Goal: Information Seeking & Learning: Check status

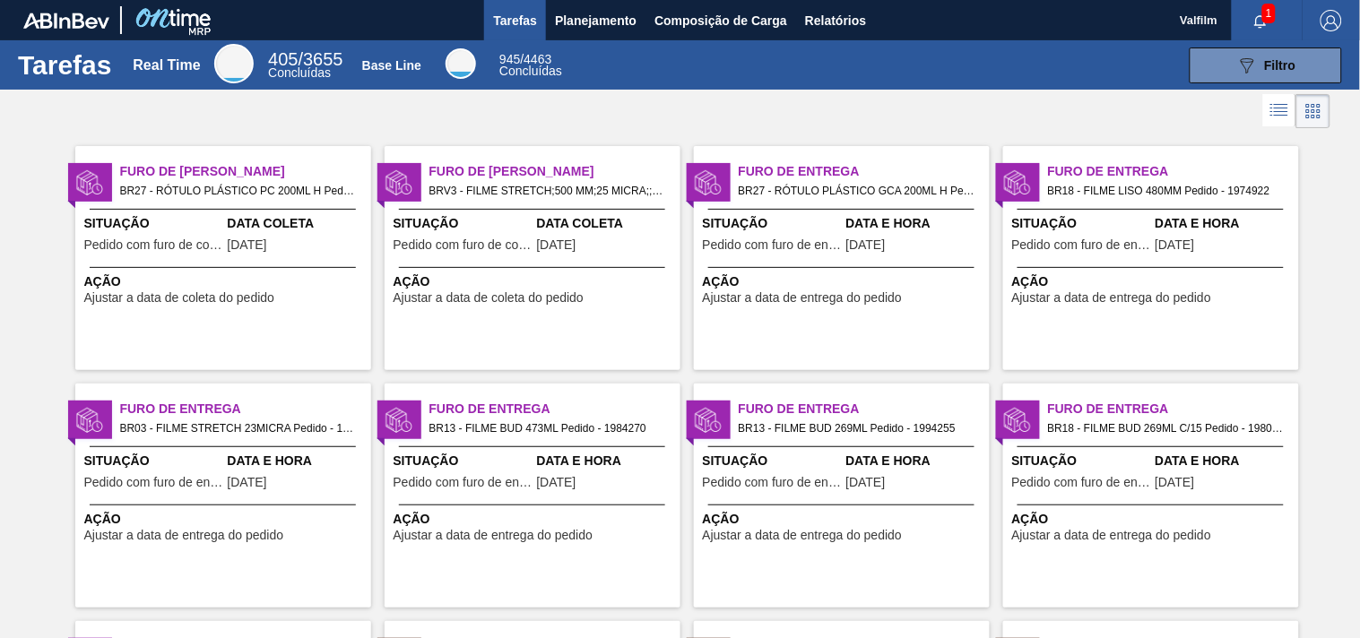
click at [170, 201] on div "Furo de Coleta BR27 - RÓTULO PLÁSTICO PC 200ML H Pedido - 2003557 Situação Pedi…" at bounding box center [223, 258] width 296 height 224
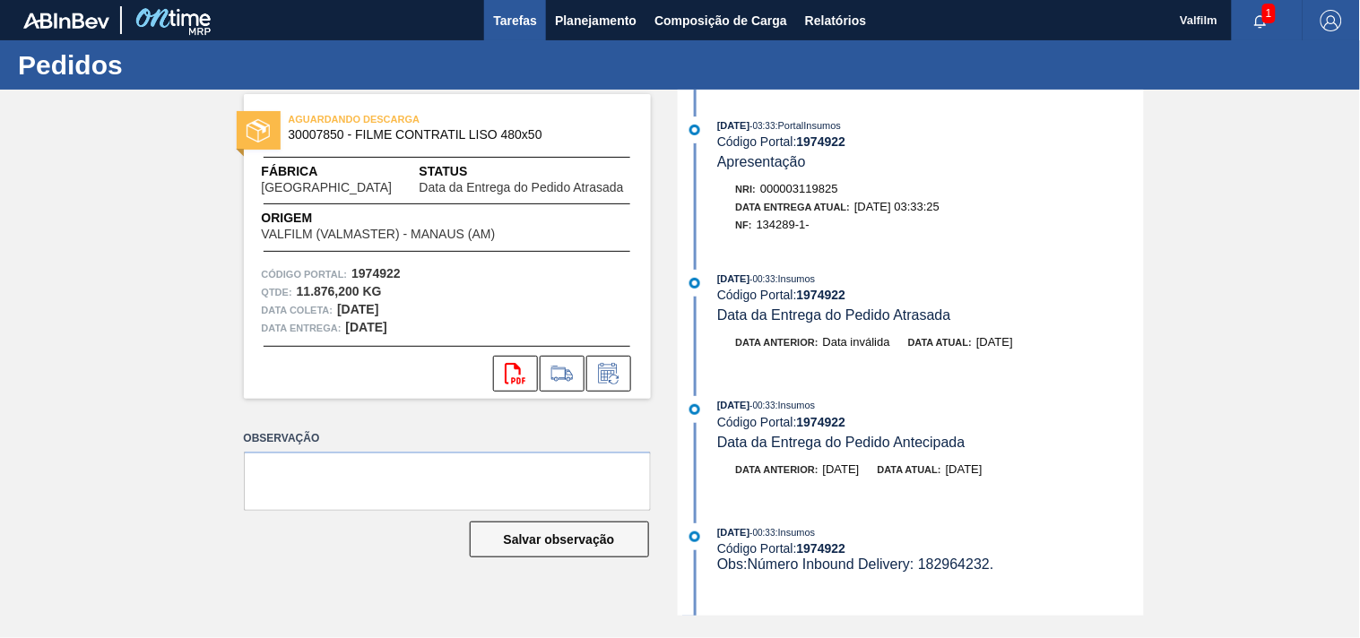
click at [507, 21] on span "Tarefas" at bounding box center [515, 21] width 44 height 22
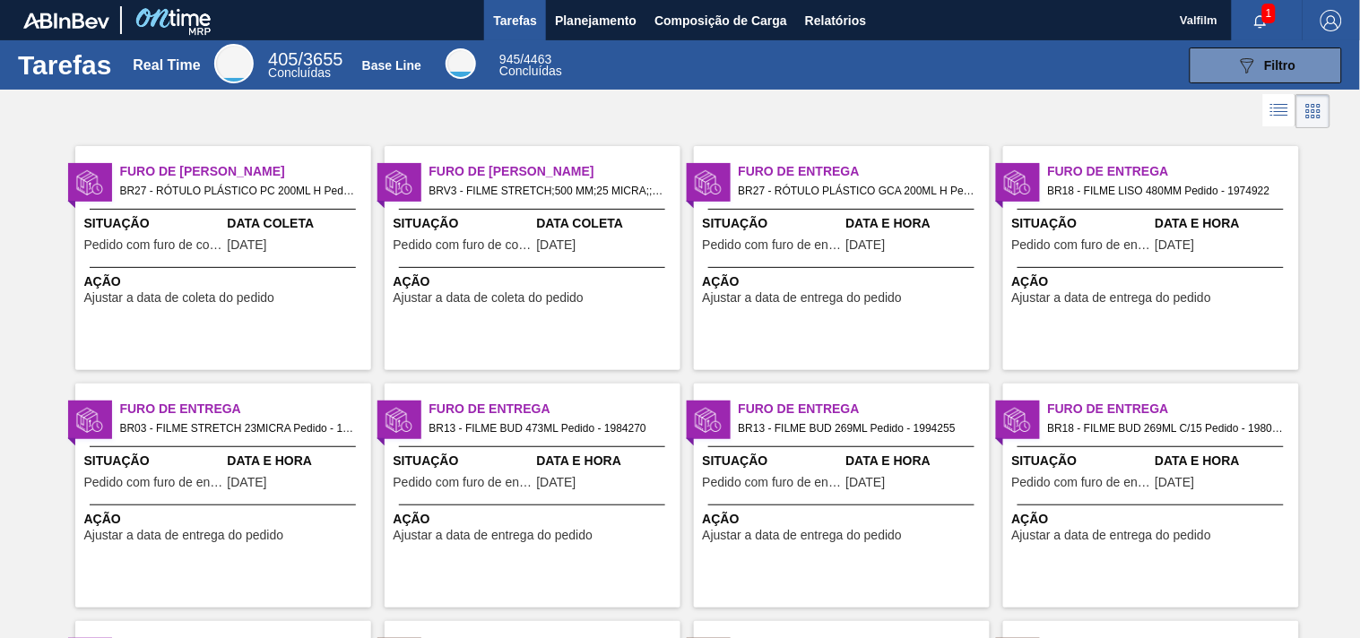
click at [841, 197] on span "BR27 - RÓTULO PLÁSTICO GCA 200ML H Pedido - 1996888" at bounding box center [857, 191] width 237 height 20
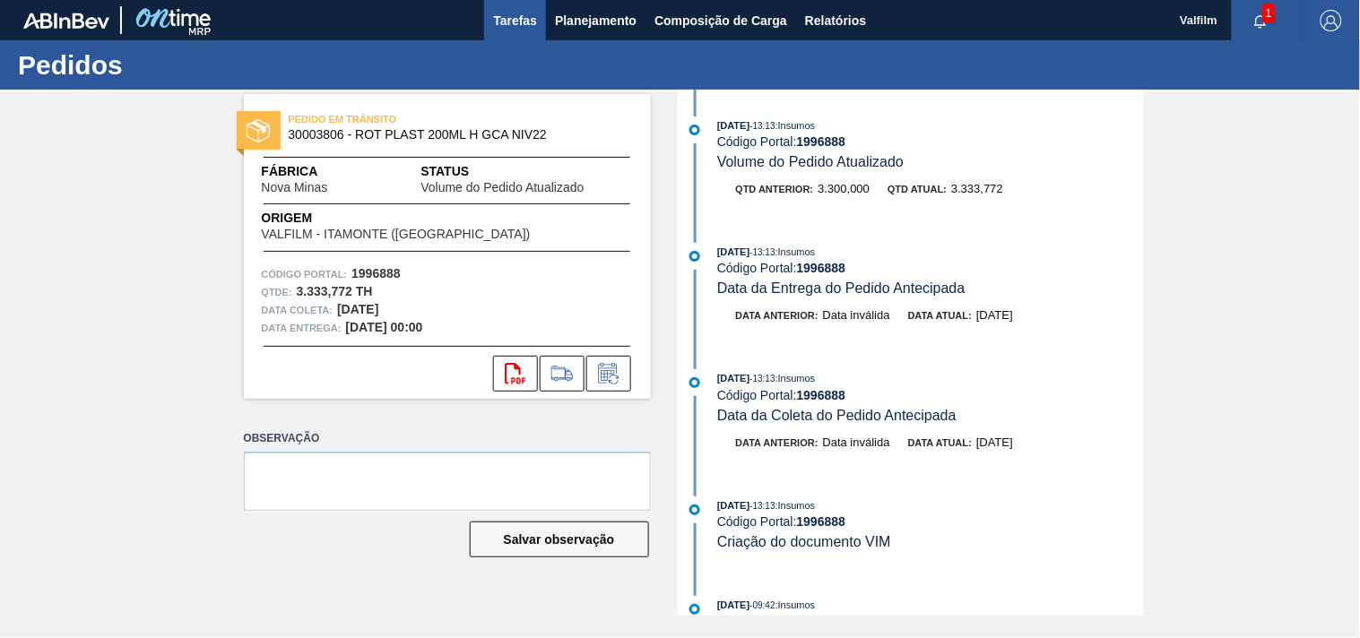
click at [507, 19] on span "Tarefas" at bounding box center [515, 21] width 44 height 22
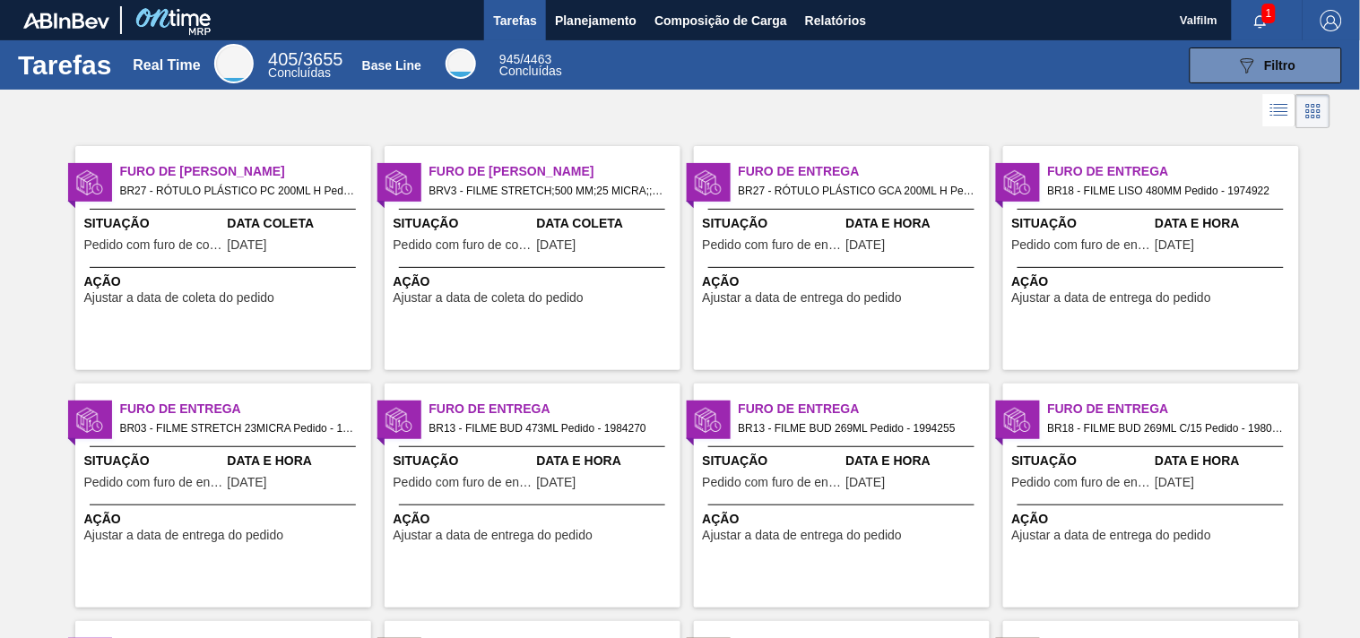
click at [1127, 285] on span "Ação" at bounding box center [1153, 282] width 282 height 19
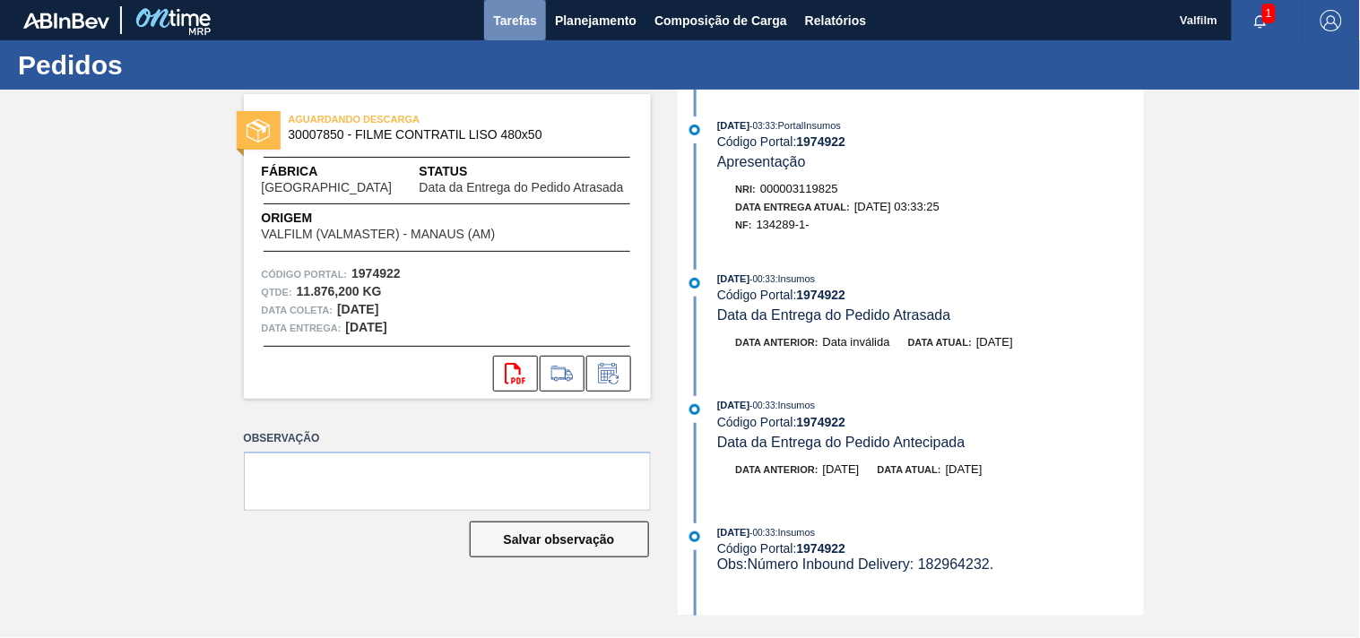
click at [507, 14] on span "Tarefas" at bounding box center [515, 21] width 44 height 22
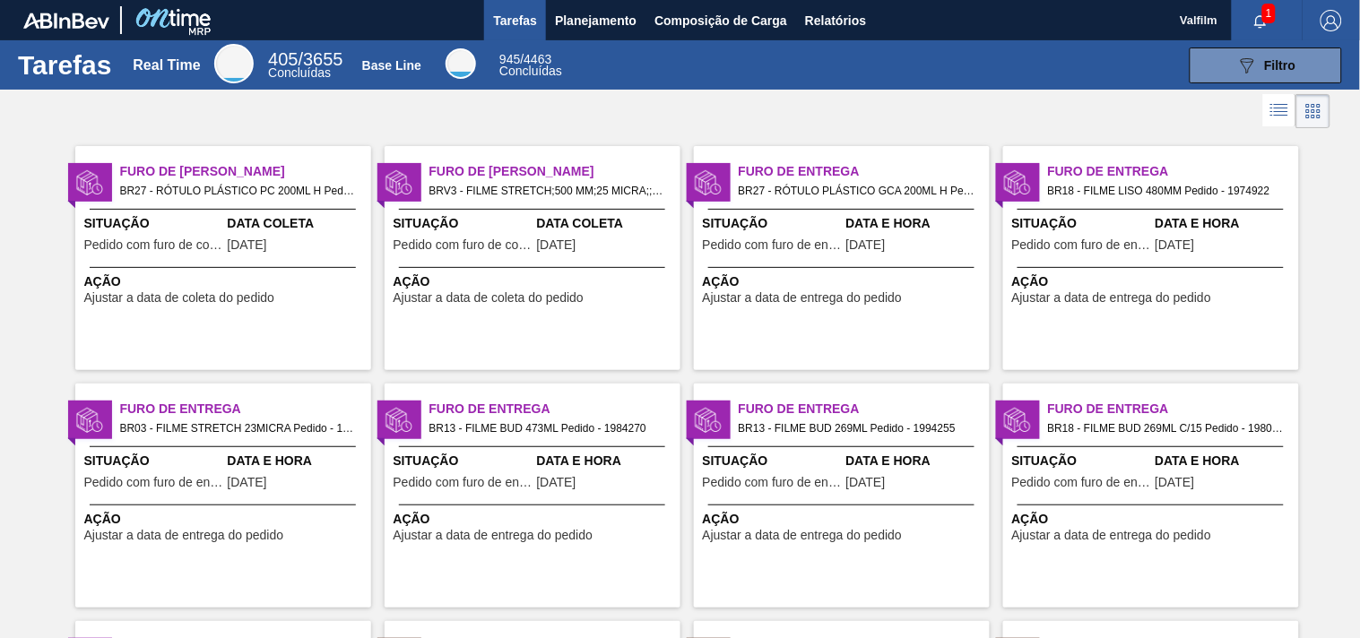
click at [194, 449] on div "Furo de Entrega BR03 - FILME STRETCH 23MICRA Pedido - 1997784 Situação Pedido c…" at bounding box center [223, 496] width 296 height 224
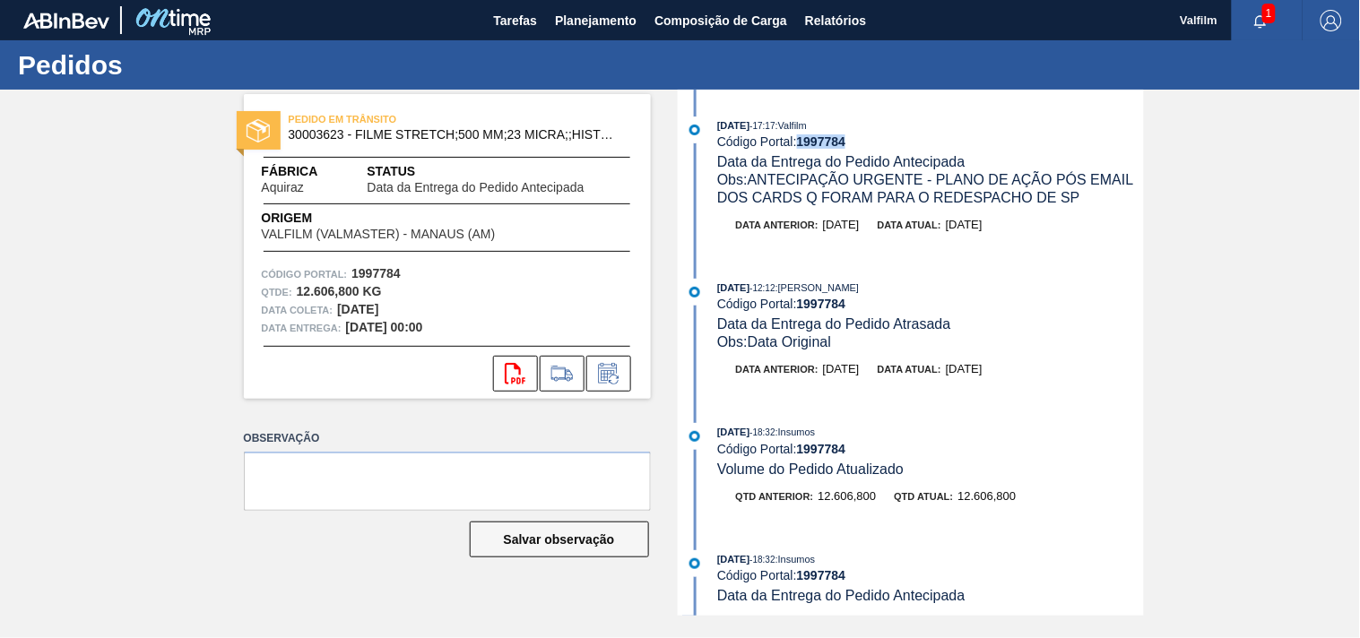
drag, startPoint x: 801, startPoint y: 142, endPoint x: 850, endPoint y: 138, distance: 49.4
click at [850, 138] on div "Código Portal: 1997784" at bounding box center [930, 141] width 426 height 14
click at [511, 13] on span "Tarefas" at bounding box center [515, 21] width 44 height 22
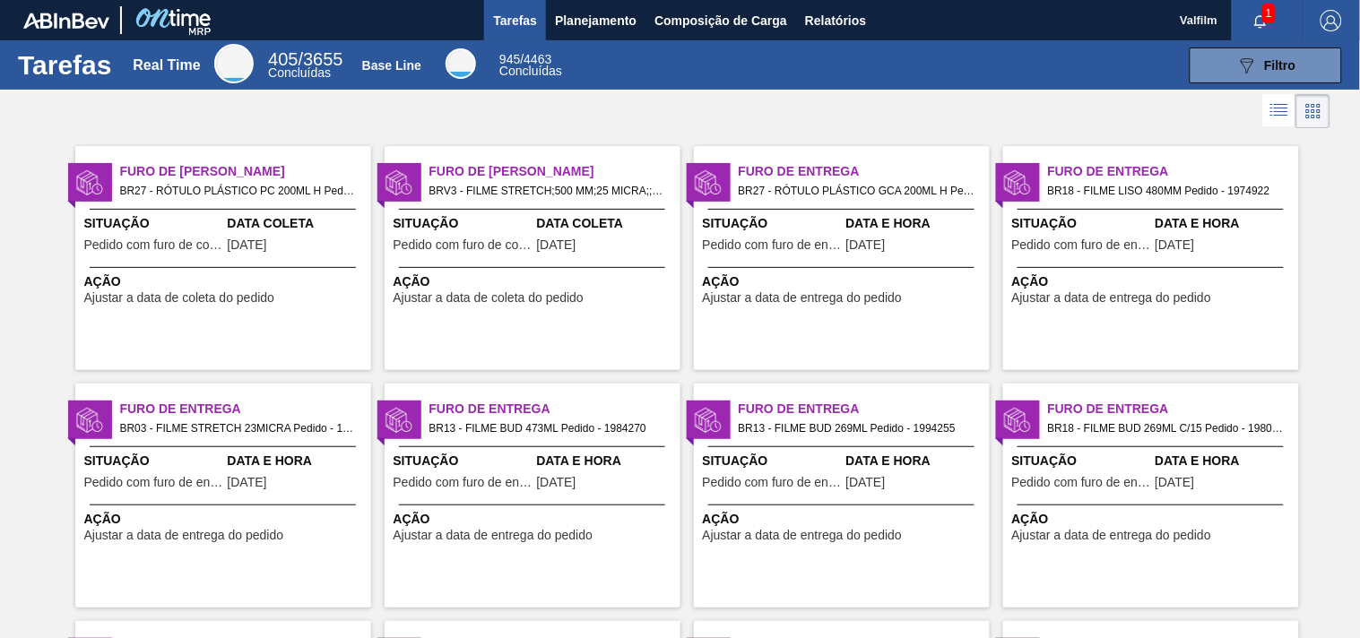
click at [441, 505] on div at bounding box center [532, 505] width 266 height 1
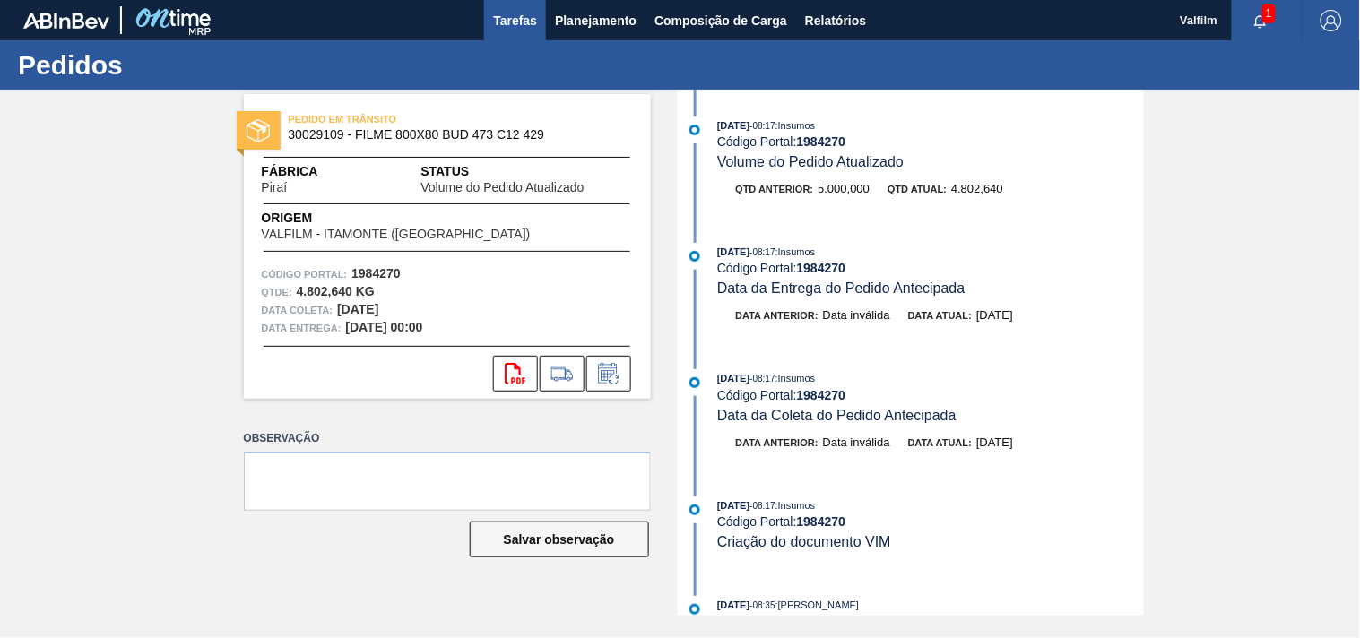
click at [513, 7] on button "Tarefas" at bounding box center [515, 20] width 62 height 40
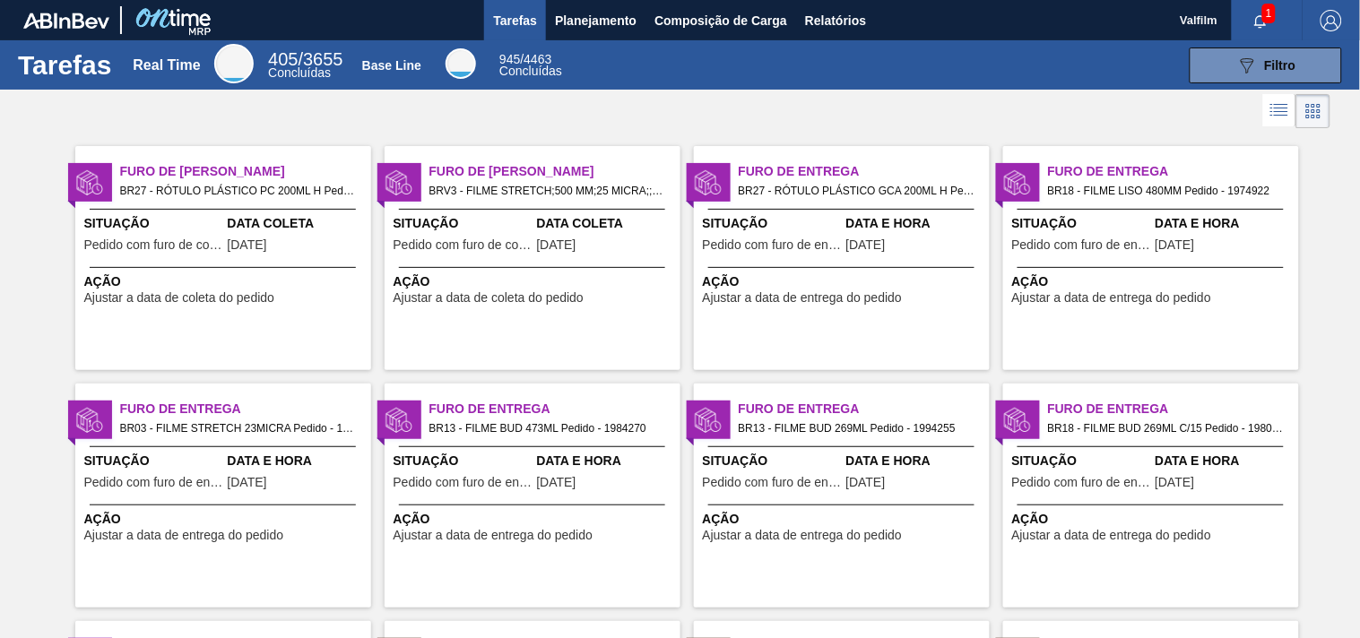
click at [784, 472] on div "Situação Pedido com furo de entrega" at bounding box center [772, 474] width 139 height 44
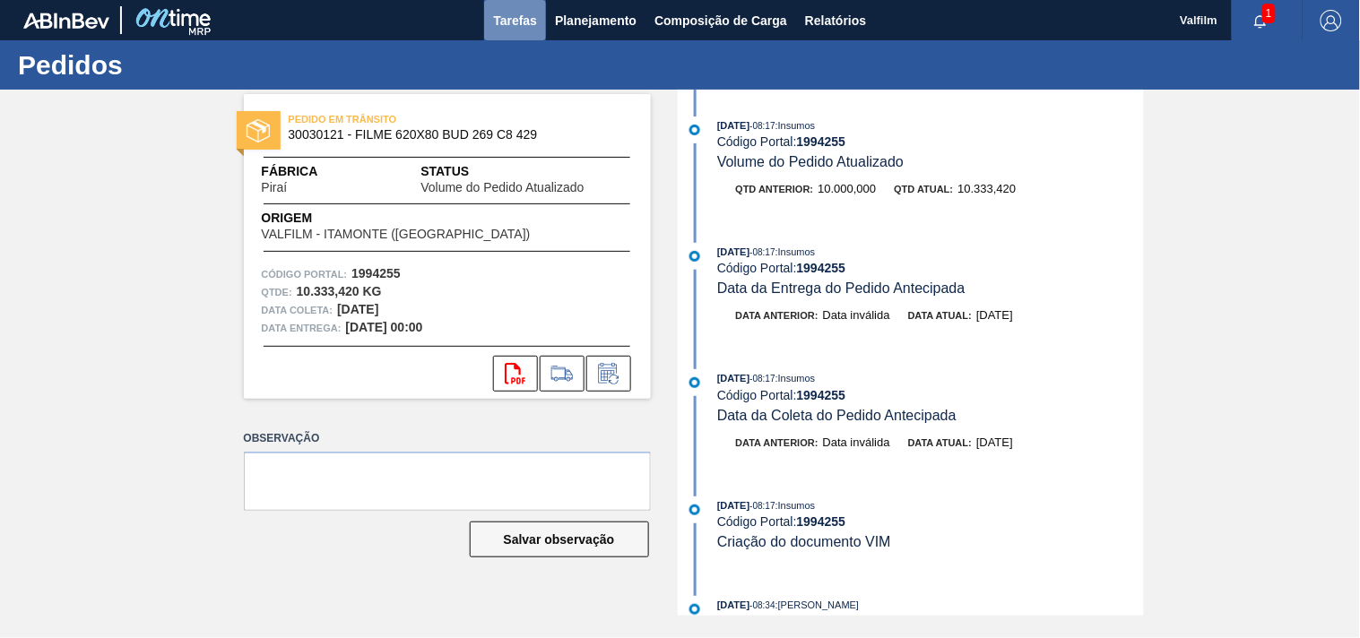
click at [509, 21] on span "Tarefas" at bounding box center [515, 21] width 44 height 22
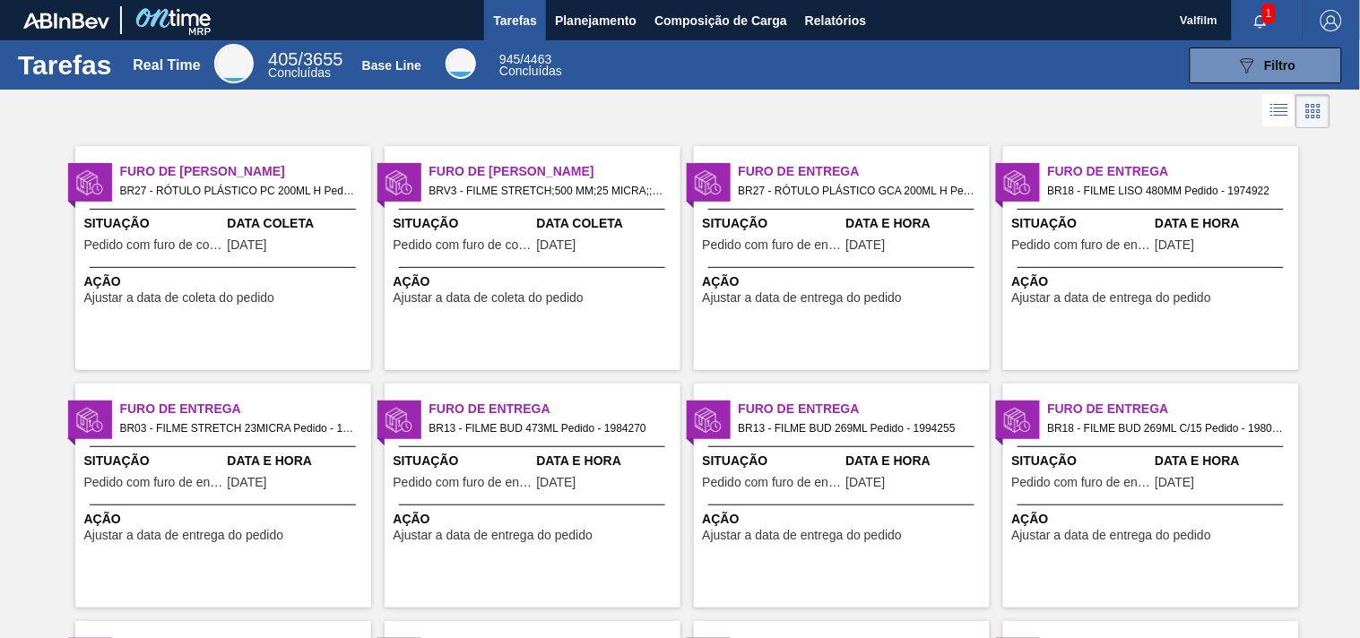
click at [1040, 431] on div "Furo de Entrega BR18 - FILME BUD 269ML C/15 Pedido - 1980569" at bounding box center [1151, 416] width 296 height 39
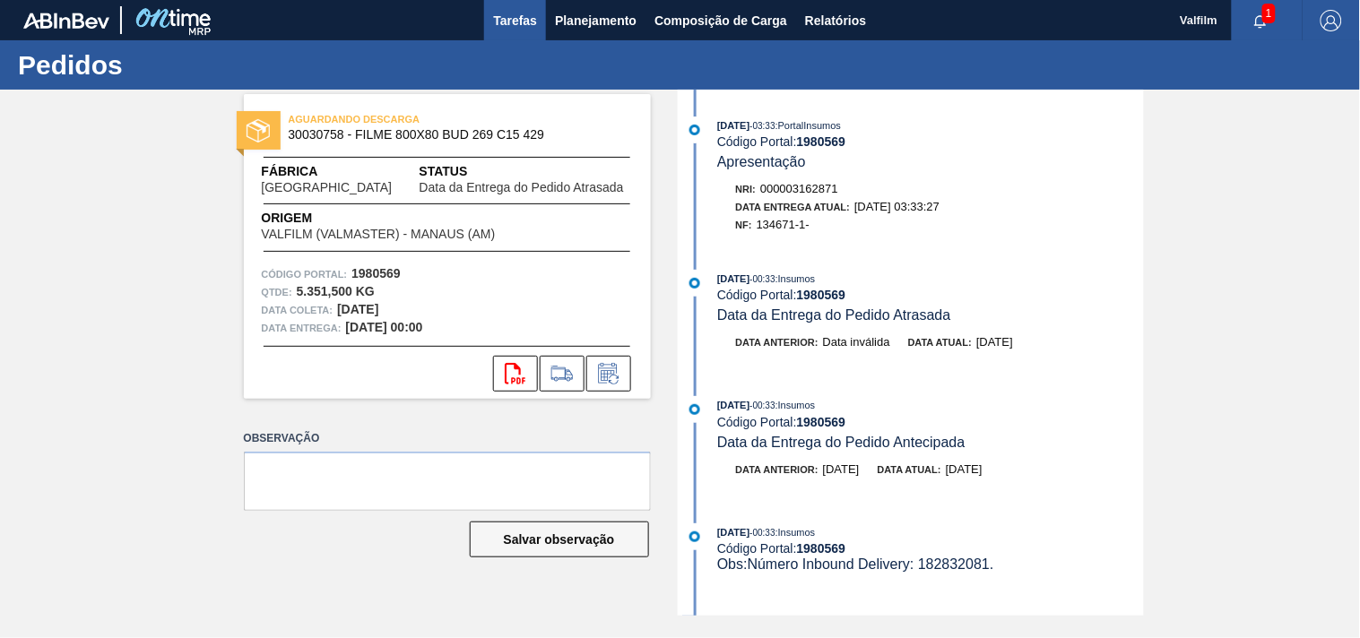
click at [508, 27] on span "Tarefas" at bounding box center [515, 21] width 44 height 22
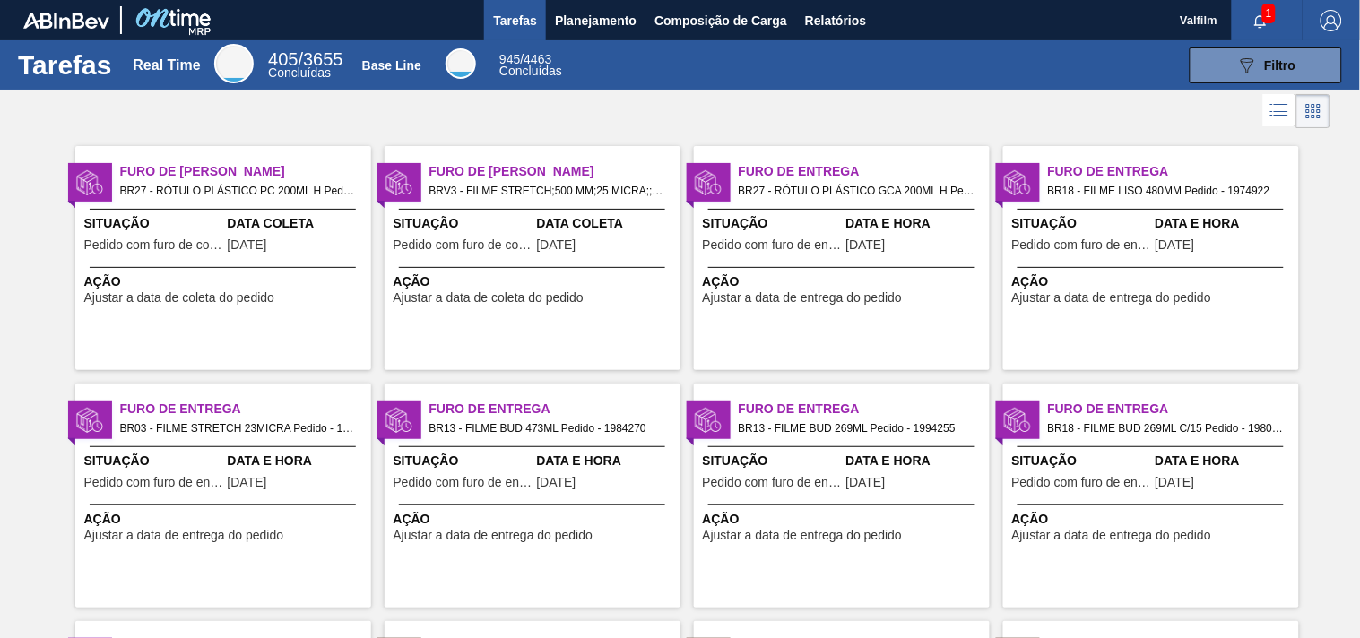
click at [1122, 424] on span "BR18 - FILME BUD 269ML C/15 Pedido - 1980569" at bounding box center [1166, 429] width 237 height 20
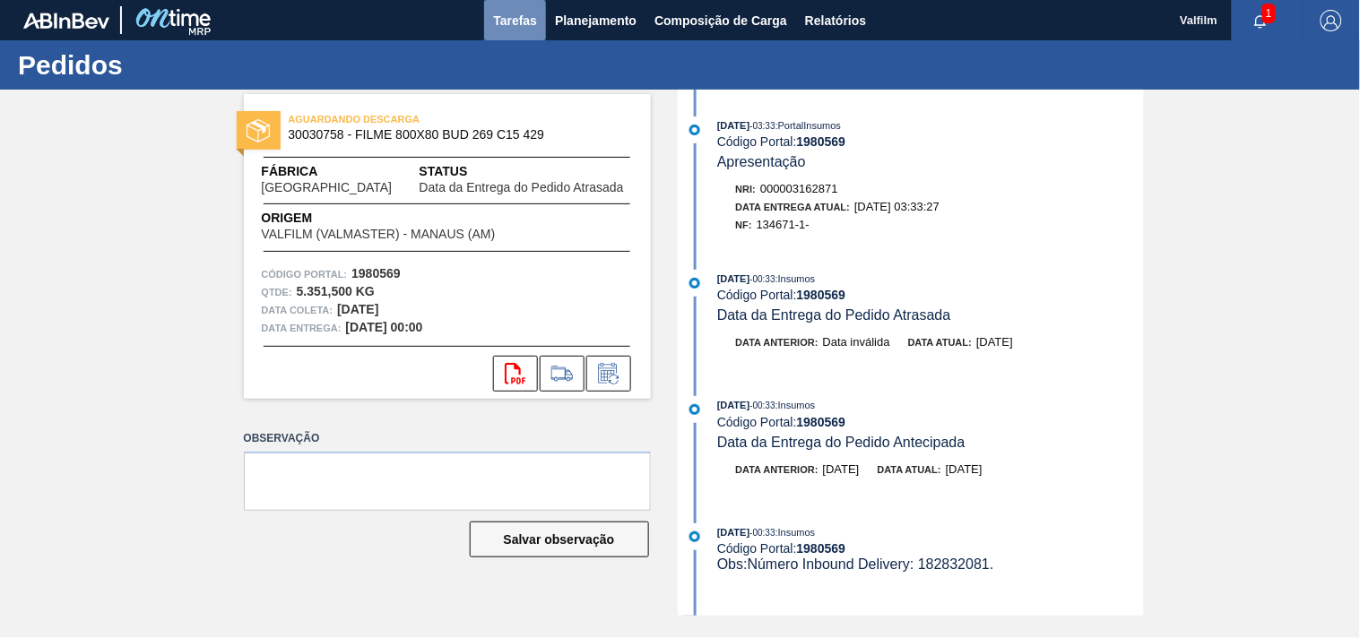
click at [512, 13] on span "Tarefas" at bounding box center [515, 21] width 44 height 22
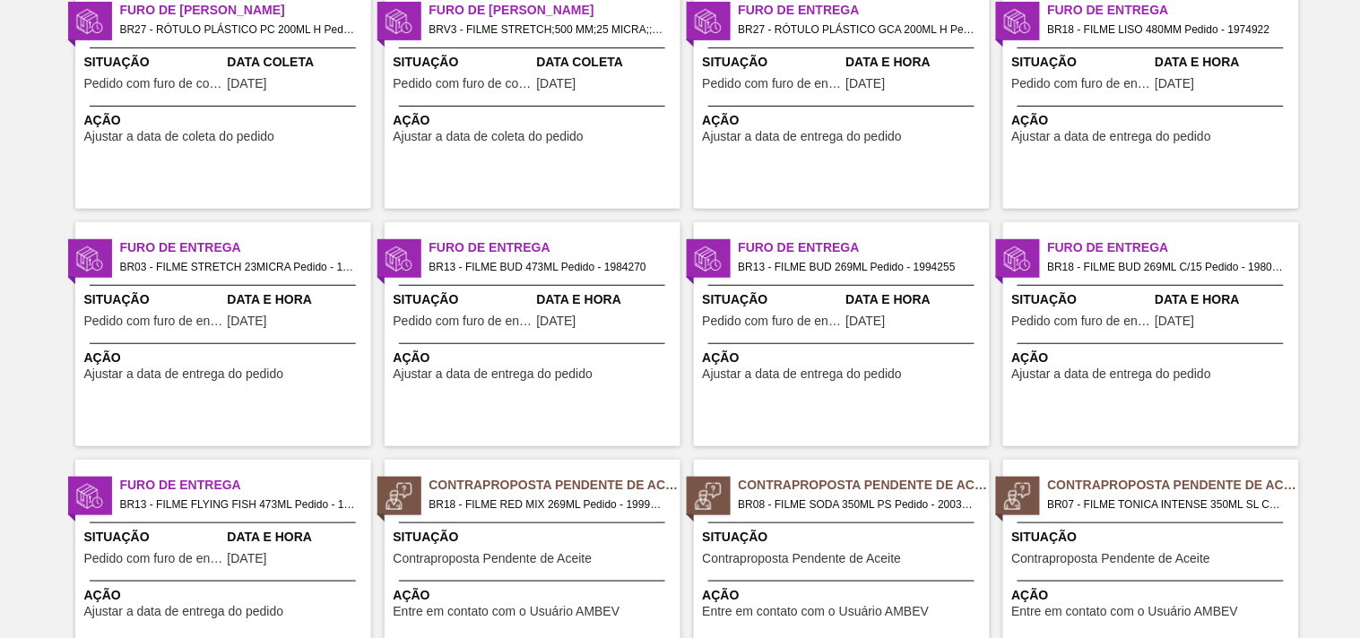
scroll to position [199, 0]
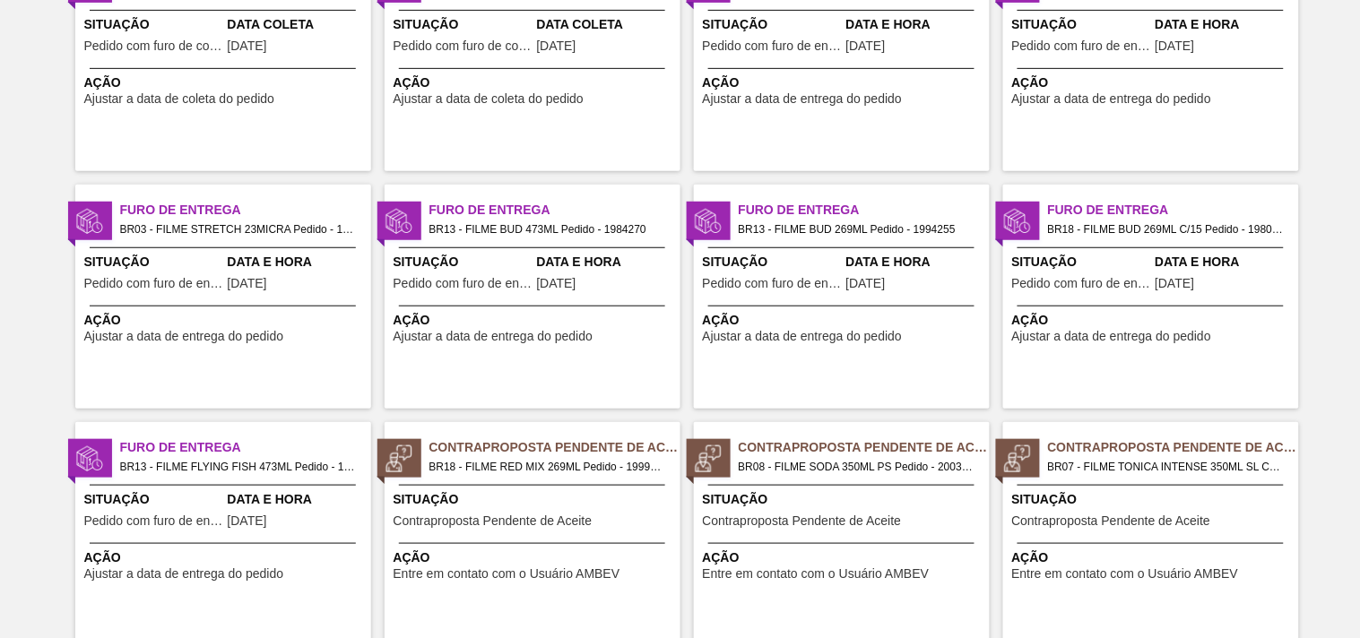
click at [233, 488] on div "Furo de Entrega BR13 - FILME FLYING FISH 473ML Pedido - 1972005 Situação Pedido…" at bounding box center [223, 534] width 296 height 224
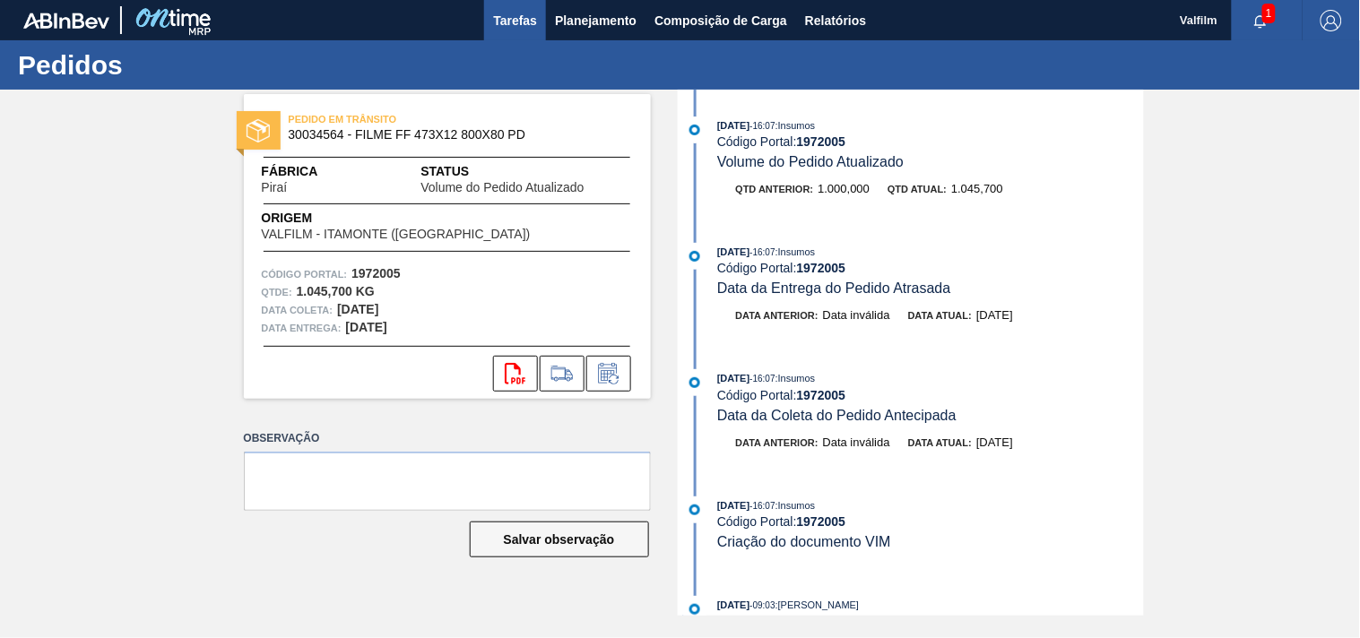
click at [539, 14] on button "Tarefas" at bounding box center [515, 20] width 62 height 40
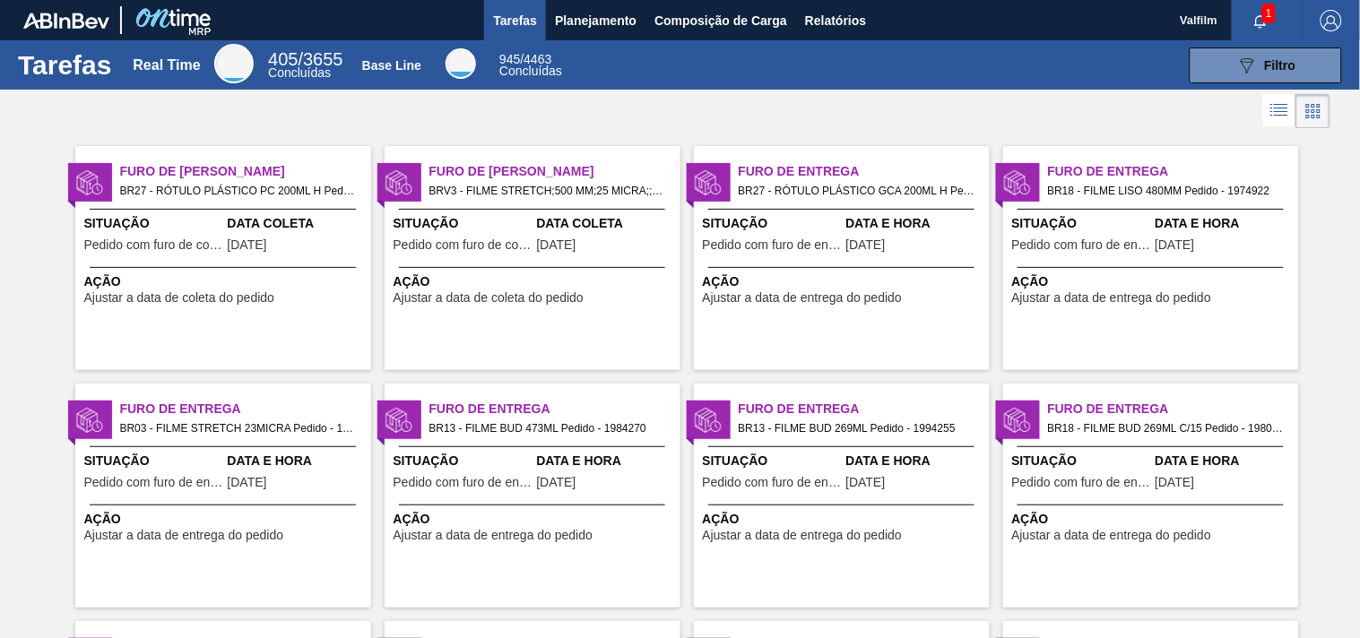
click at [487, 154] on div "Furo de Coleta BRV3 - FILME STRETCH;500 MM;25 MICRA;;FILMESTRE Pedido - 1998298…" at bounding box center [533, 258] width 296 height 224
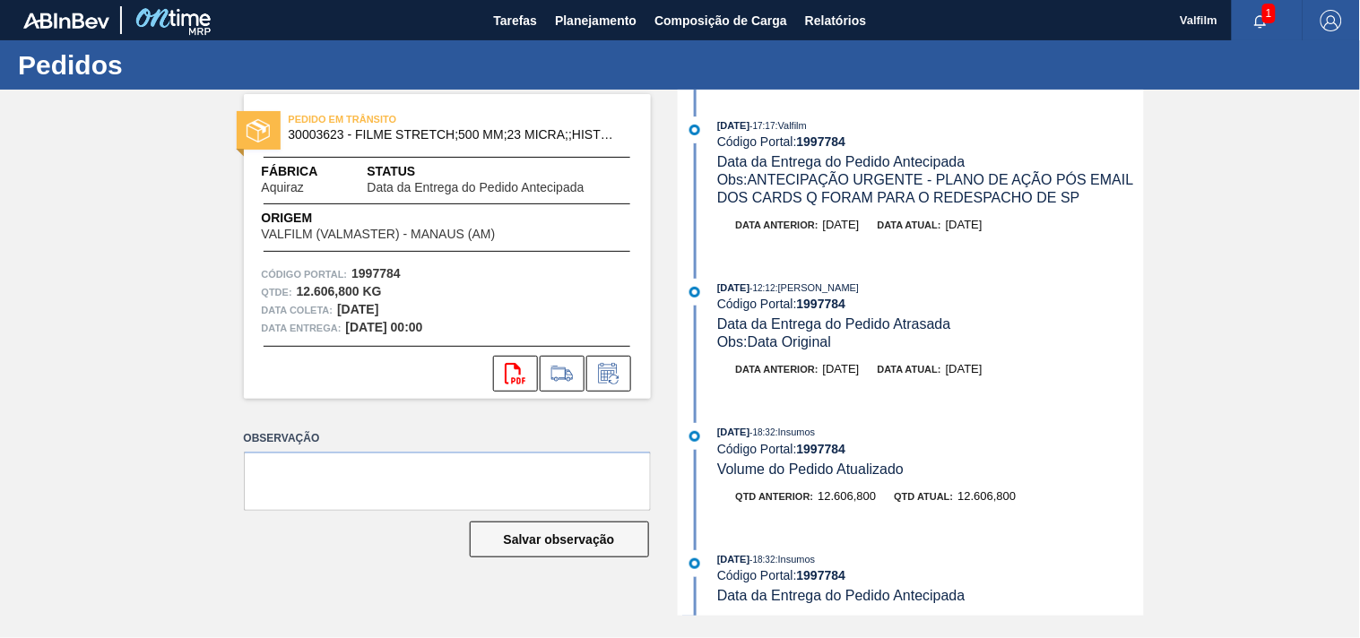
click at [123, 199] on div "PEDIDO EM TRÂNSITO 30003623 - FILME STRETCH;500 MM;23 MICRA;;HISTRETCH Fábrica …" at bounding box center [680, 353] width 1360 height 526
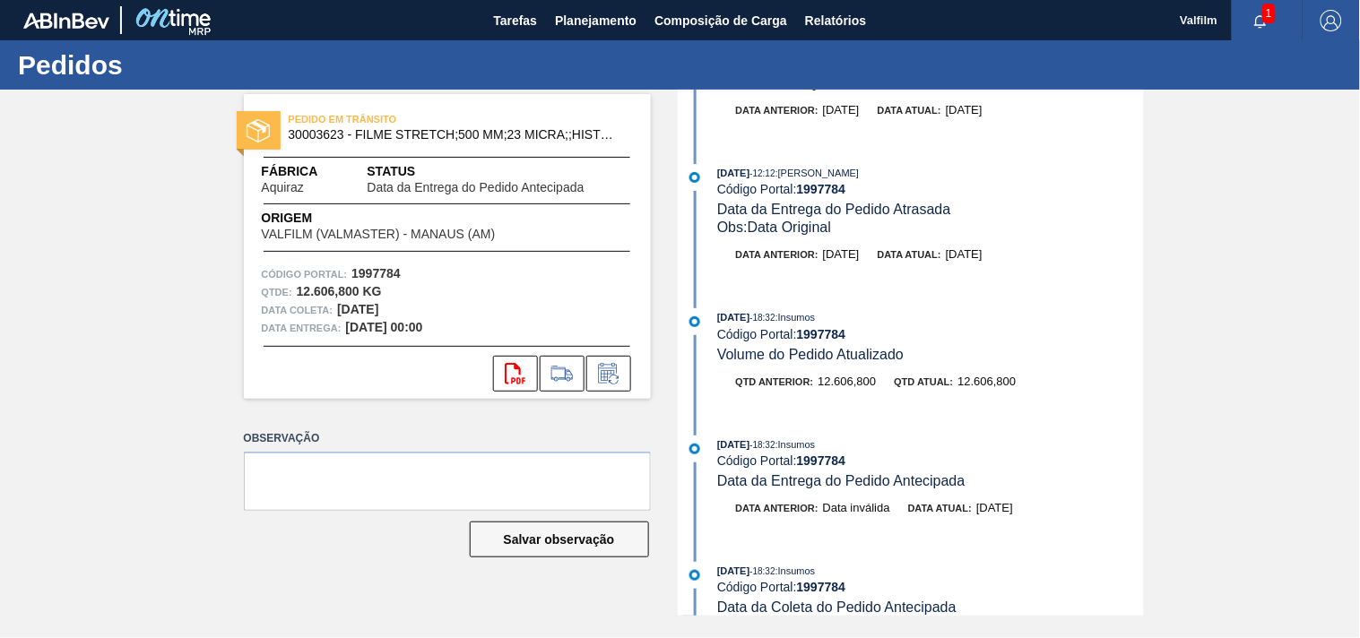
scroll to position [100, 0]
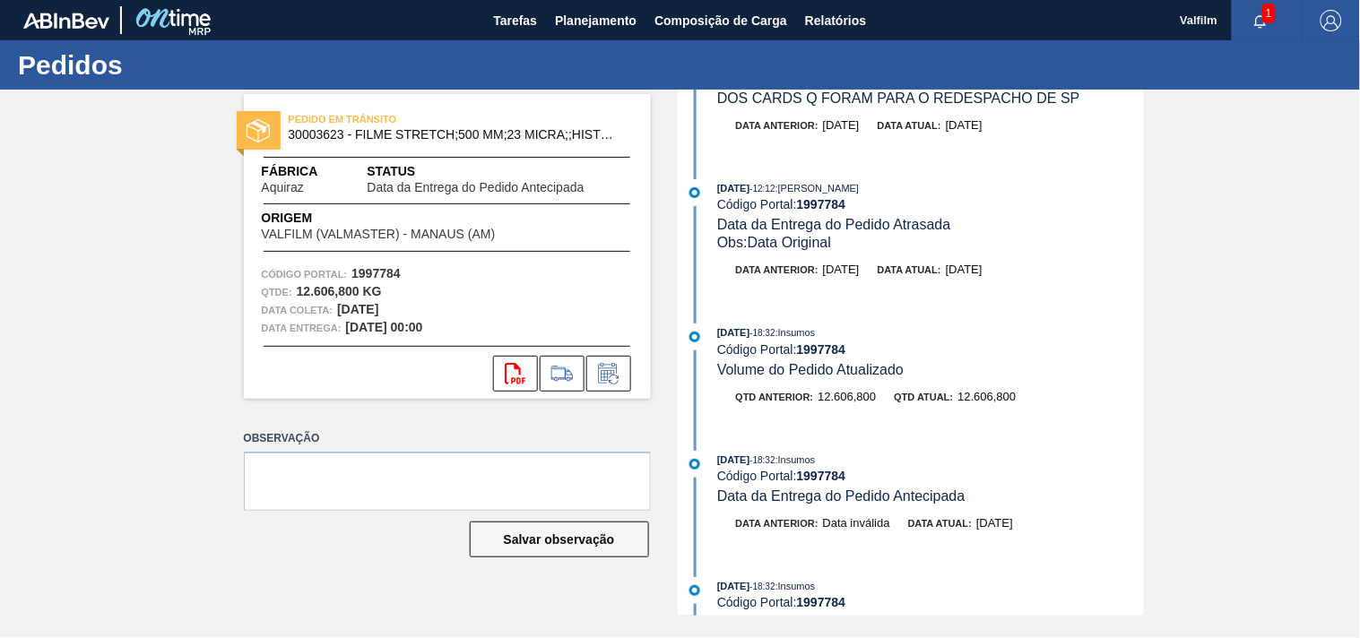
drag, startPoint x: 82, startPoint y: 180, endPoint x: 437, endPoint y: 526, distance: 495.7
click at [82, 185] on div "PEDIDO EM TRÂNSITO 30003623 - FILME STRETCH;500 MM;23 MICRA;;HISTRETCH Fábrica …" at bounding box center [680, 353] width 1360 height 526
click at [801, 575] on div "[DATE] 17:17 : Valfilm Código Portal: 1997784 Data da Entrega do Pedido Antecip…" at bounding box center [913, 353] width 462 height 526
